Goal: Find contact information: Find contact information

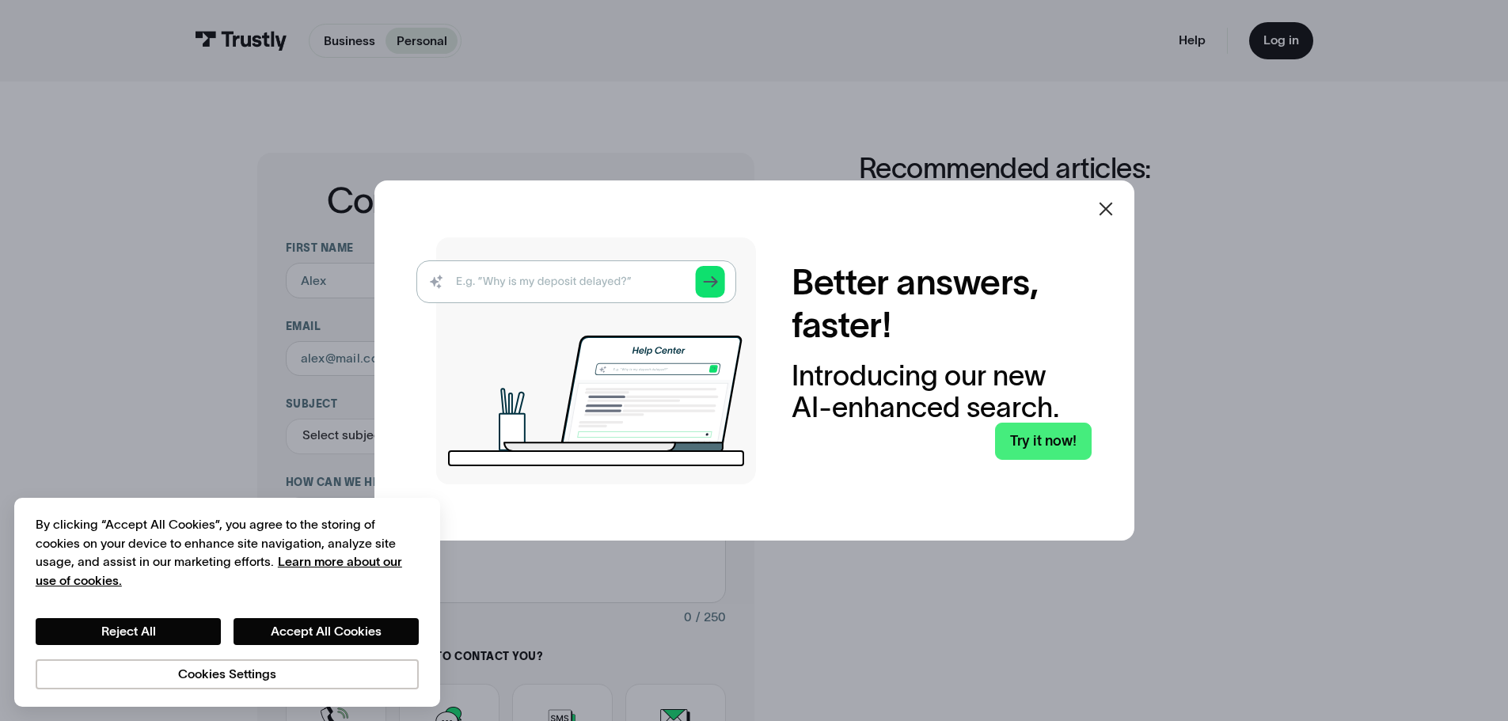
click at [1110, 212] on icon at bounding box center [1105, 208] width 19 height 19
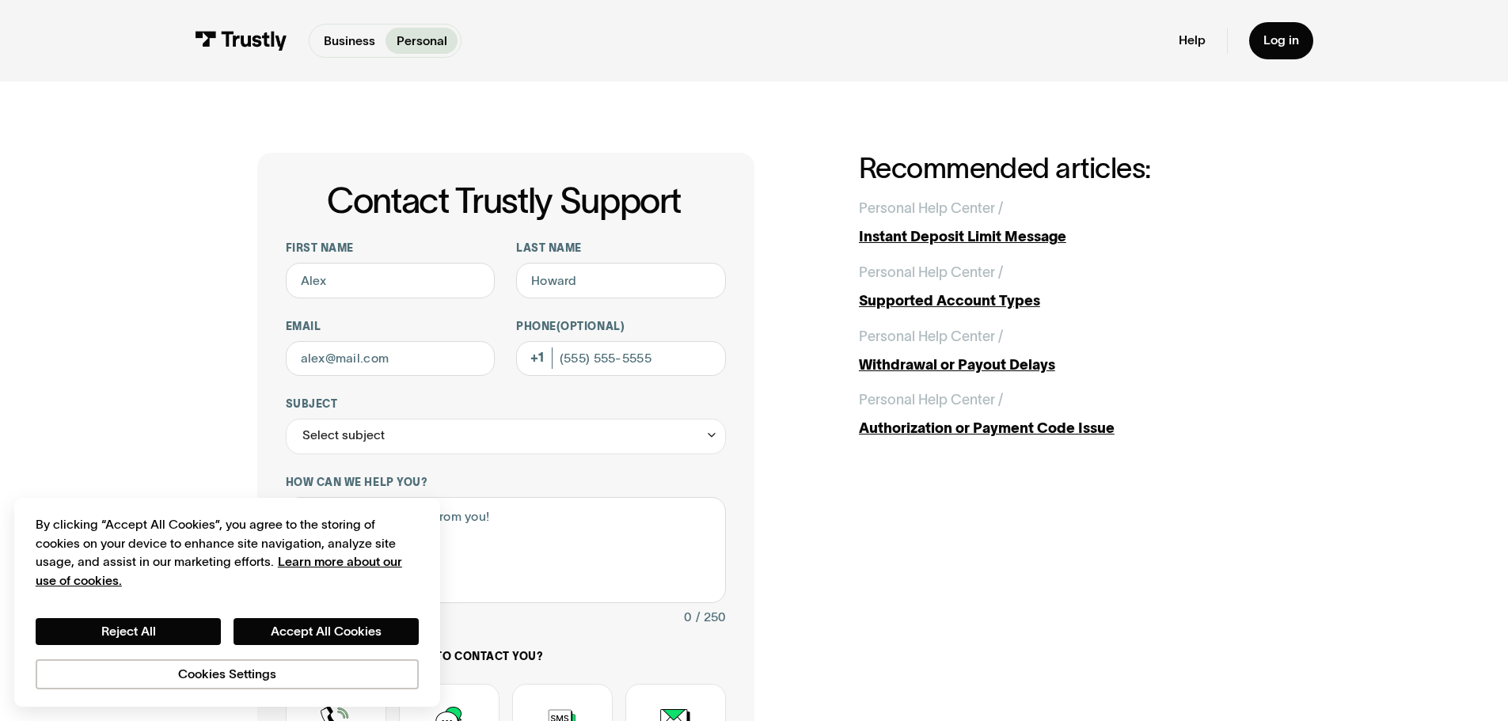
click at [227, 361] on div "Contact Trustly Support First name Last name Email Phone (Optional) Subject Sel…" at bounding box center [754, 557] width 1437 height 951
click at [129, 299] on div "Contact Trustly Support First name Last name Email Phone (Optional) Subject Sel…" at bounding box center [754, 557] width 1437 height 951
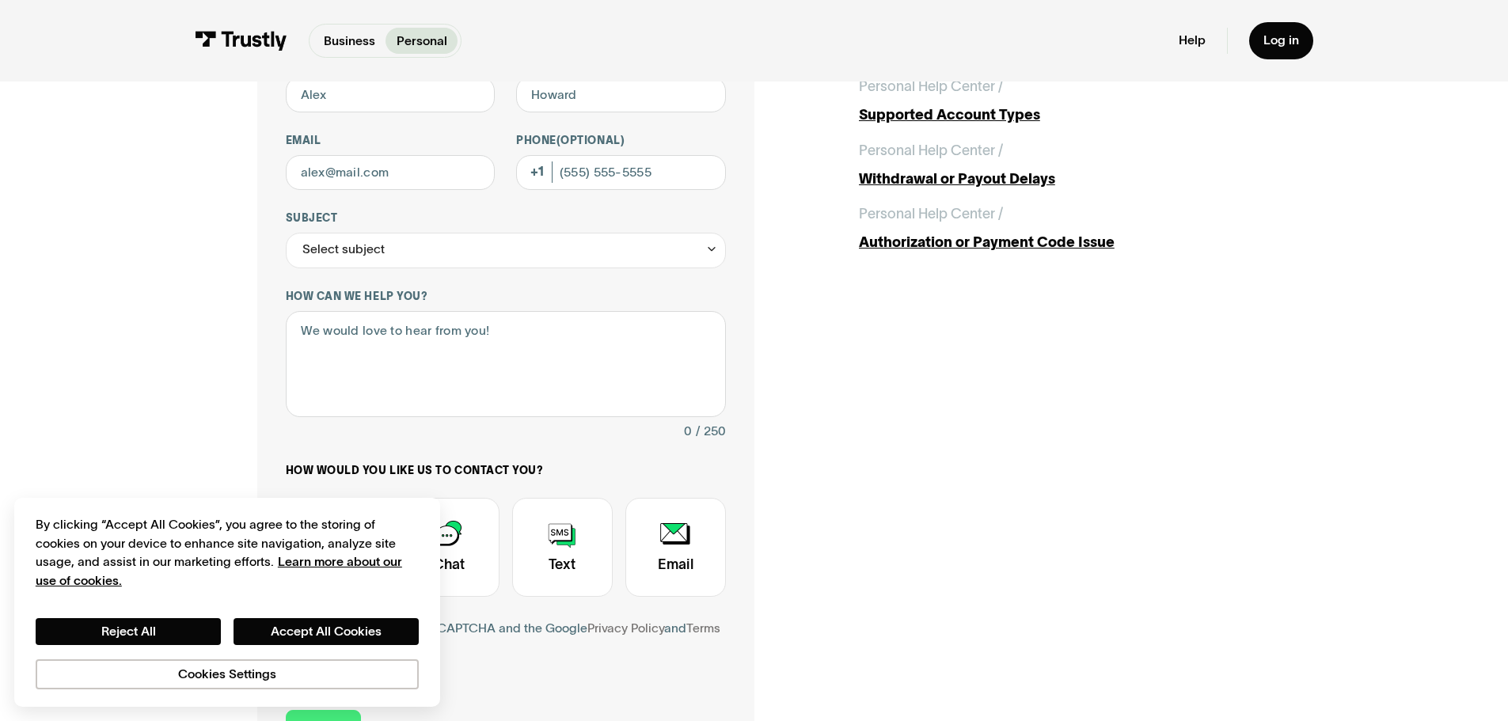
scroll to position [79, 0]
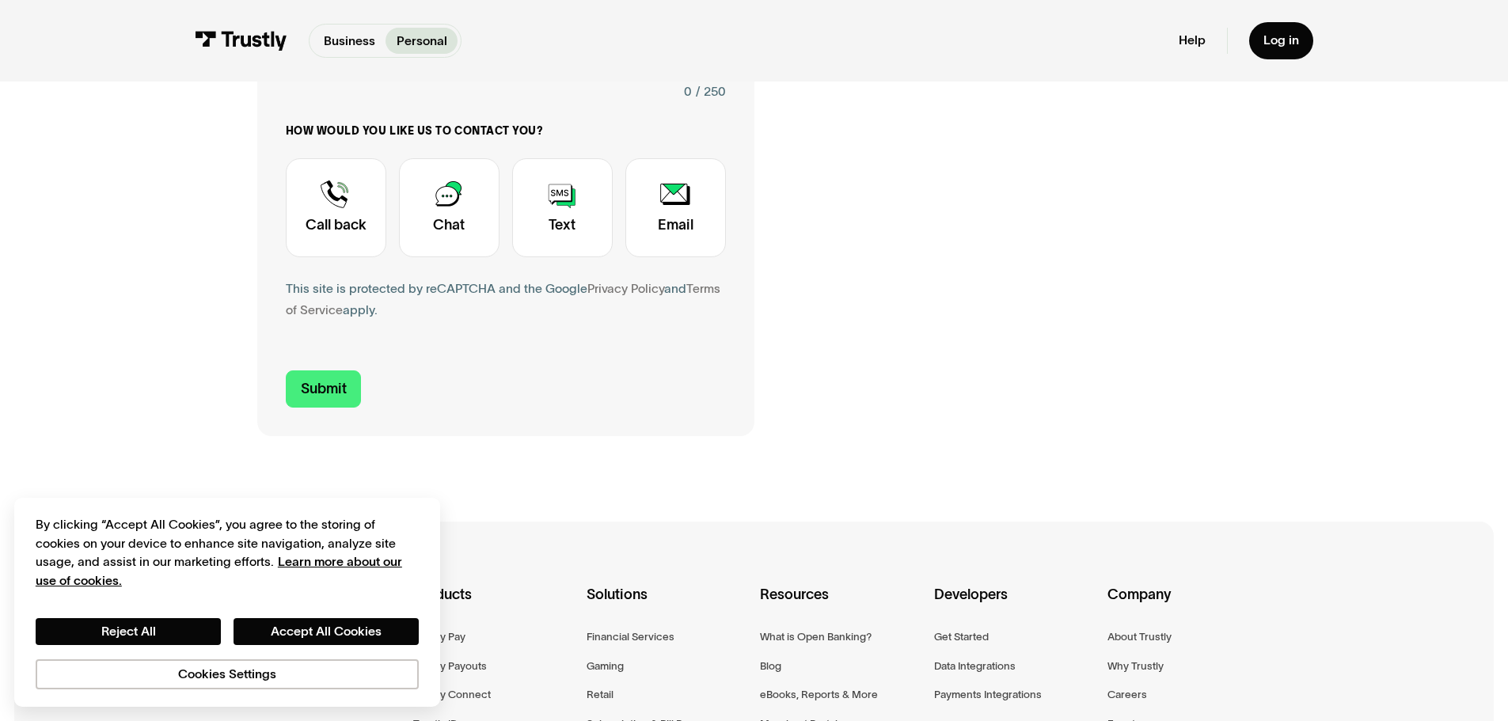
scroll to position [554, 0]
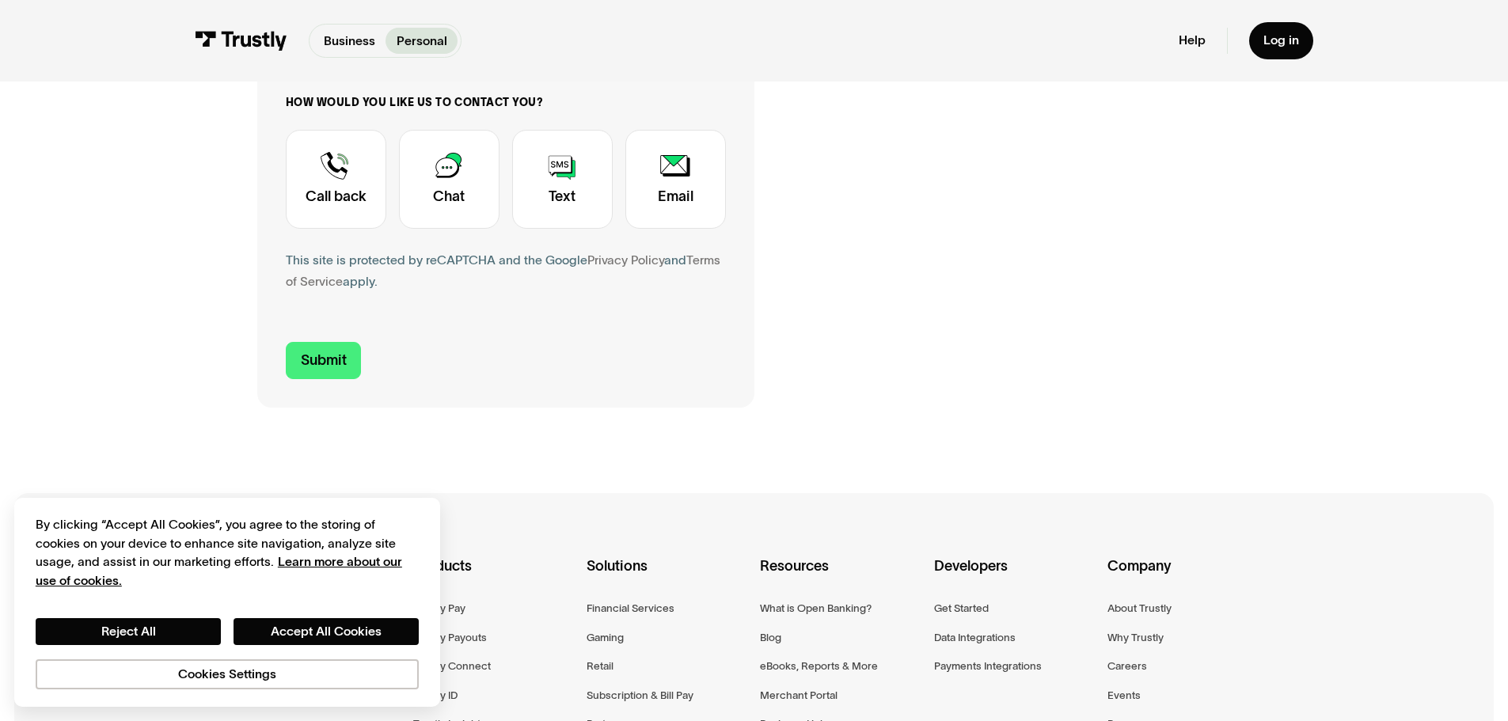
click at [309, 435] on div "Contact Trustly Support First name Last name Email Phone (Optional) Subject Sel…" at bounding box center [754, 2] width 1437 height 951
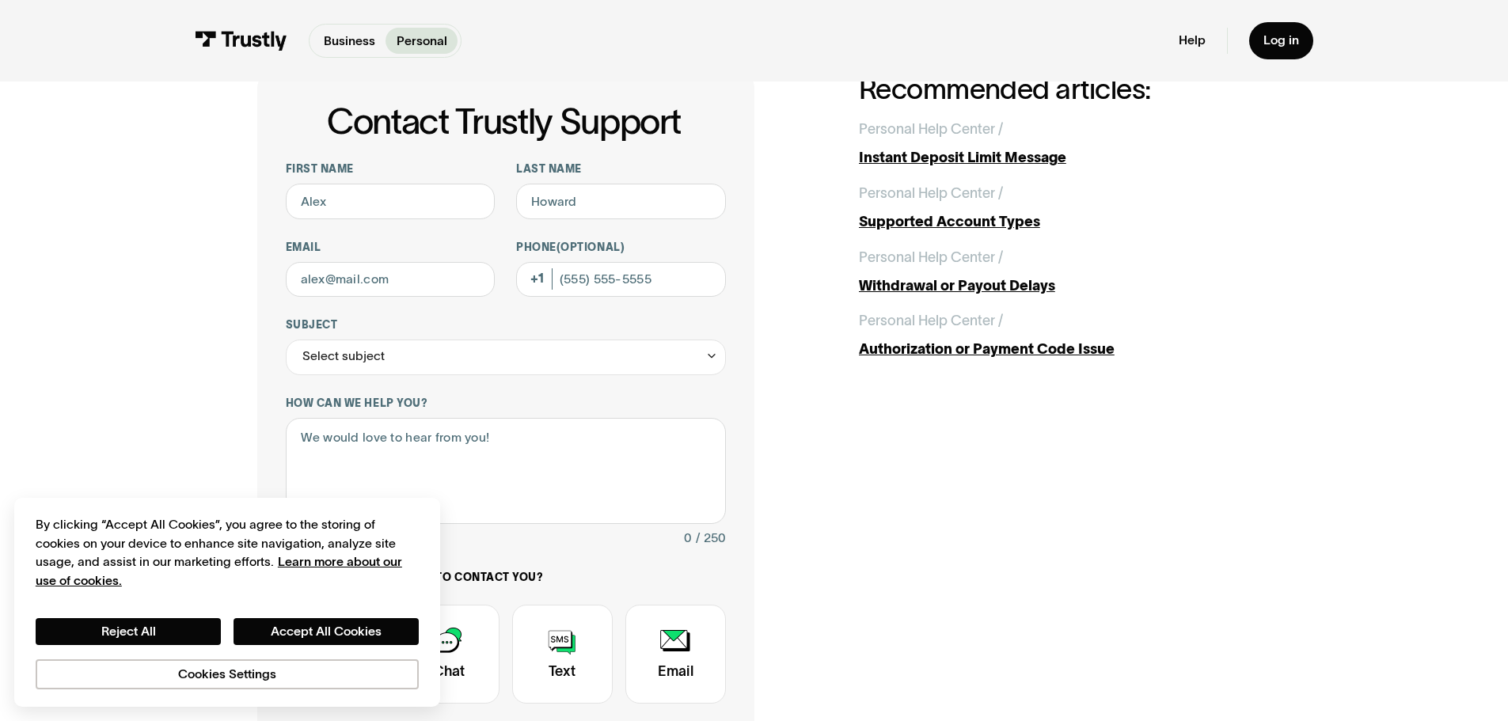
scroll to position [0, 0]
